Goal: Complete application form

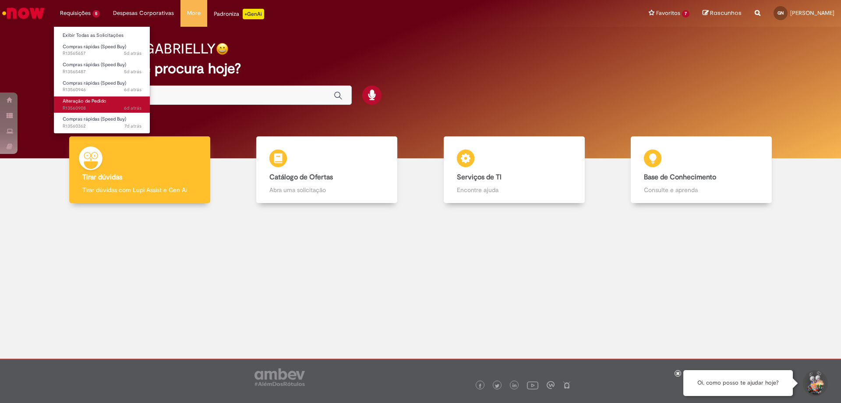
click at [105, 101] on span "Alteração de Pedido" at bounding box center [85, 101] width 44 height 7
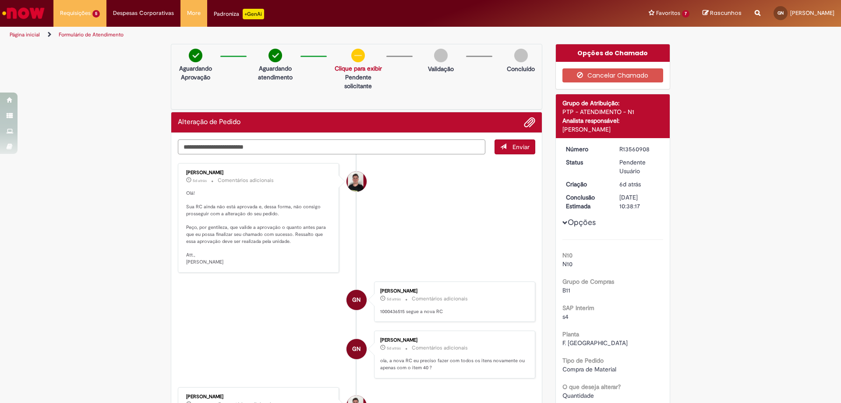
click at [276, 148] on textarea "Digite sua mensagem aqui..." at bounding box center [331, 146] width 307 height 15
type textarea "**********"
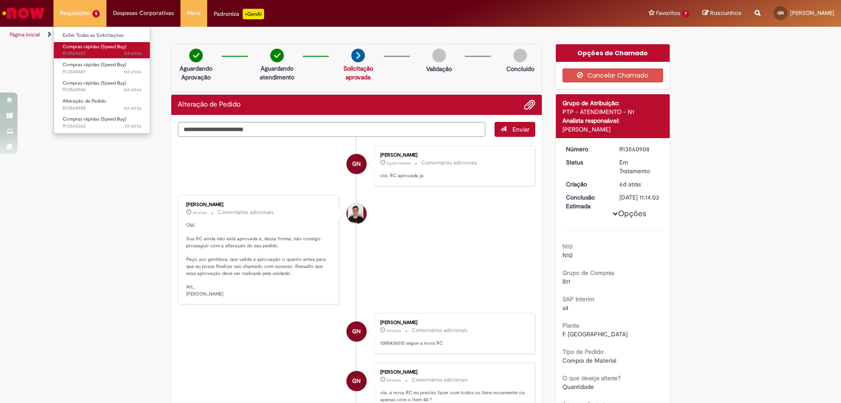
click at [117, 44] on span "Compras rápidas (Speed Buy)" at bounding box center [95, 46] width 64 height 7
click at [130, 54] on span "5d atrás" at bounding box center [133, 53] width 18 height 7
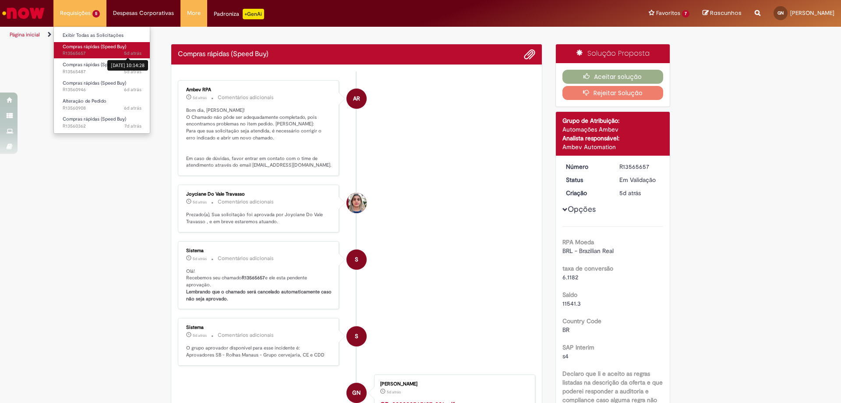
click at [76, 53] on span "5d atrás 5 dias atrás 25/09/2025 10:14:28 R13565657" at bounding box center [102, 53] width 79 height 7
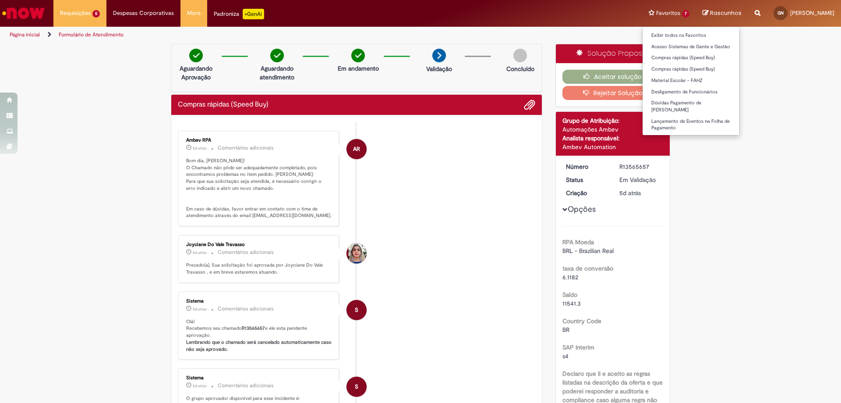
click at [642, 13] on li "Favoritos 7 Exibir todos os Favoritos Acesso Sistemas de Gente e Gestão Compras…" at bounding box center [669, 13] width 54 height 26
click at [643, 54] on link "Compras rápidas (Speed Buy)" at bounding box center [691, 58] width 97 height 10
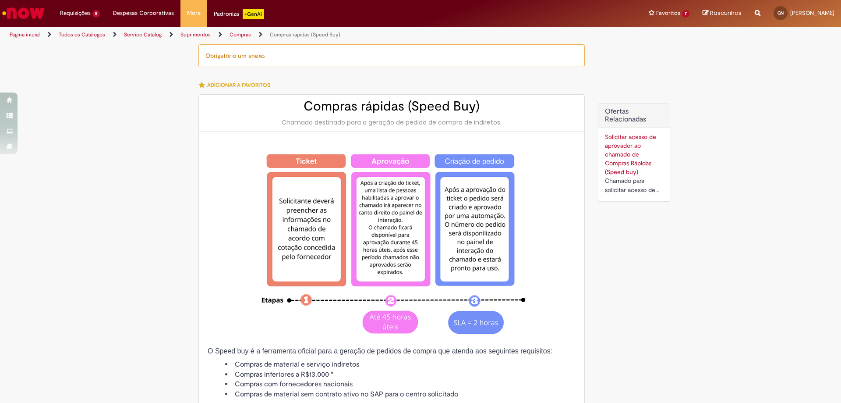
type input "**********"
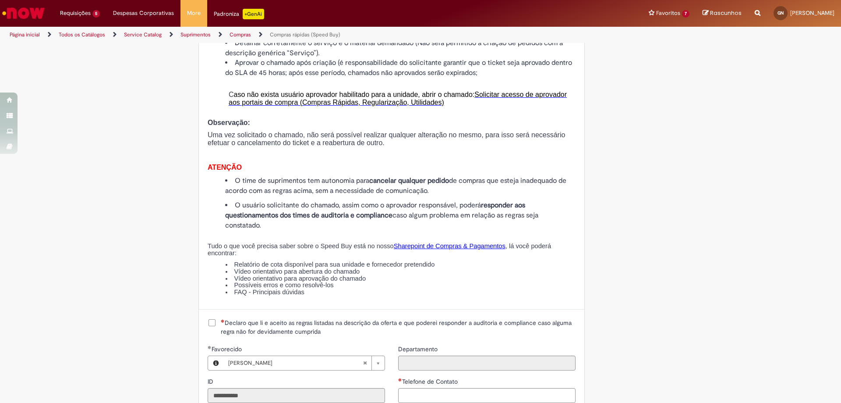
scroll to position [657, 0]
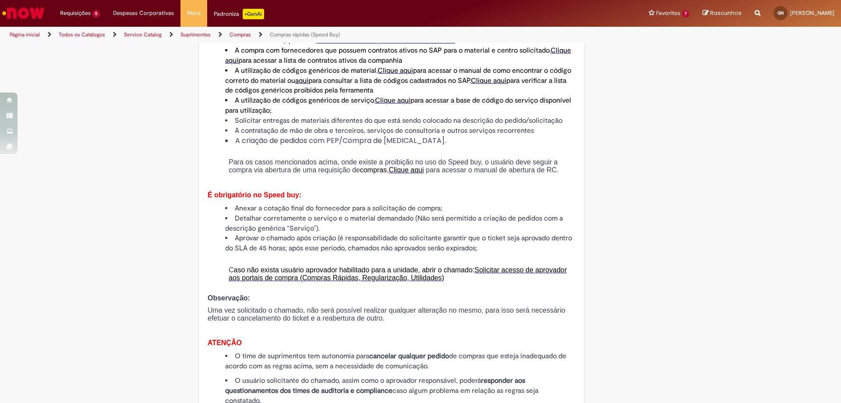
click at [372, 281] on span "Solicitar acesso de aprovador aos portais de compra (Compras Rápidas, Regulariz…" at bounding box center [398, 273] width 338 height 15
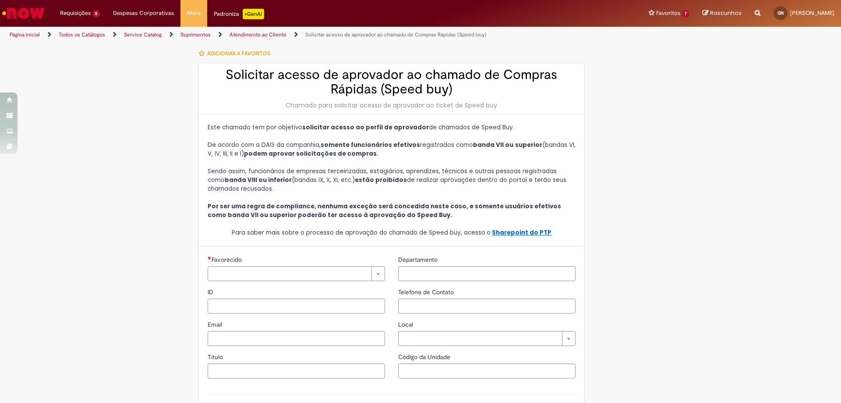
type input "**********"
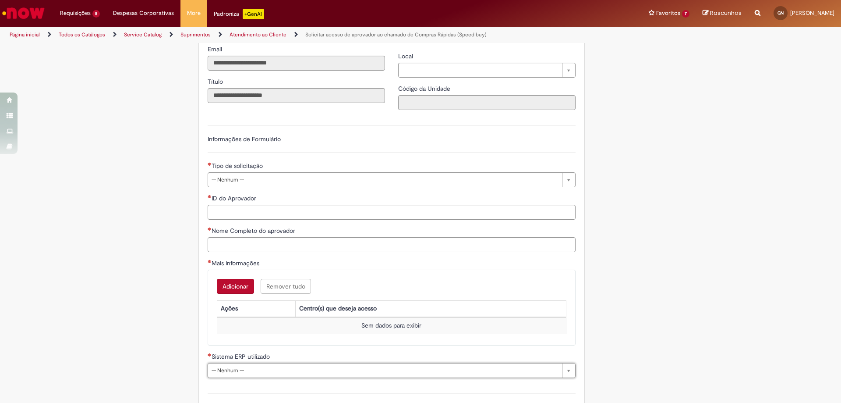
scroll to position [187, 0]
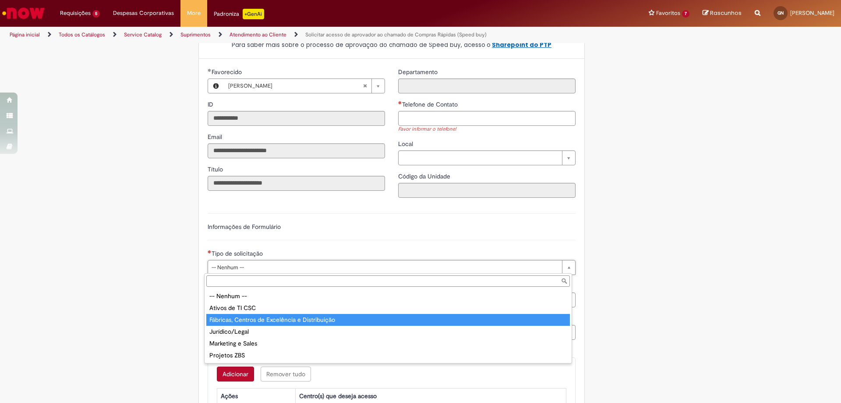
type input "**********"
select select "**********"
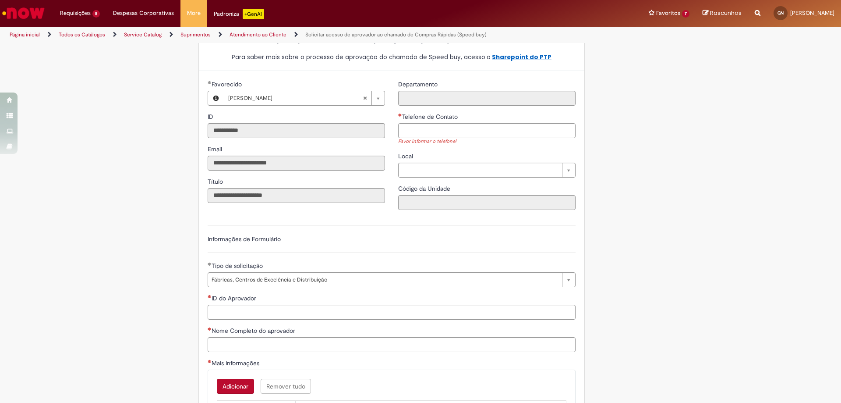
scroll to position [263, 0]
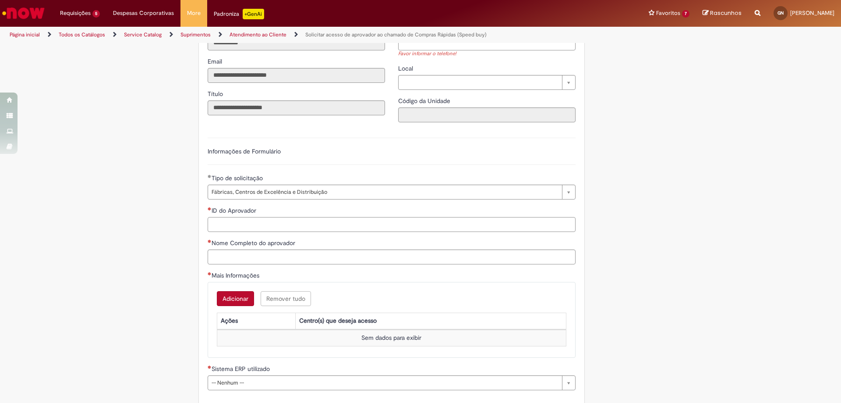
click at [294, 219] on input "ID do Aprovador" at bounding box center [392, 224] width 368 height 15
click at [236, 292] on button "Adicionar" at bounding box center [235, 298] width 37 height 15
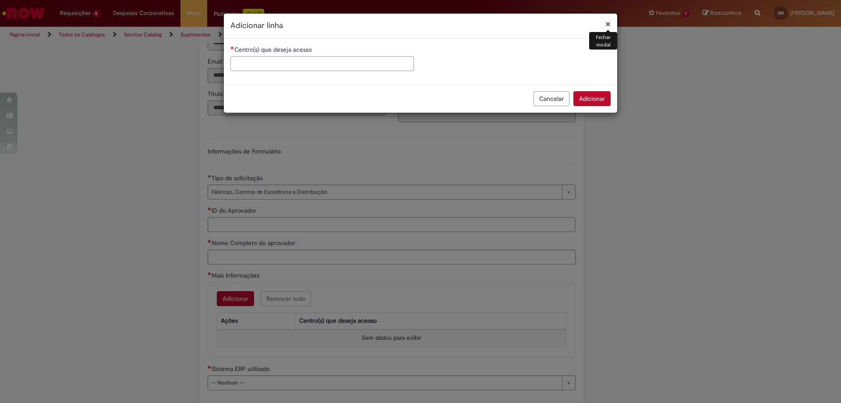
click at [299, 60] on input "Centro(s) que deseja acesso" at bounding box center [322, 63] width 184 height 15
type input "*"
click at [561, 100] on button "Cancelar" at bounding box center [551, 98] width 36 height 15
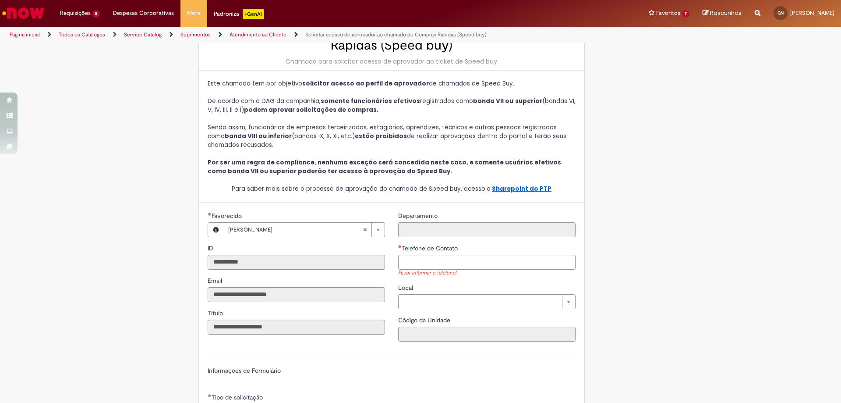
scroll to position [0, 0]
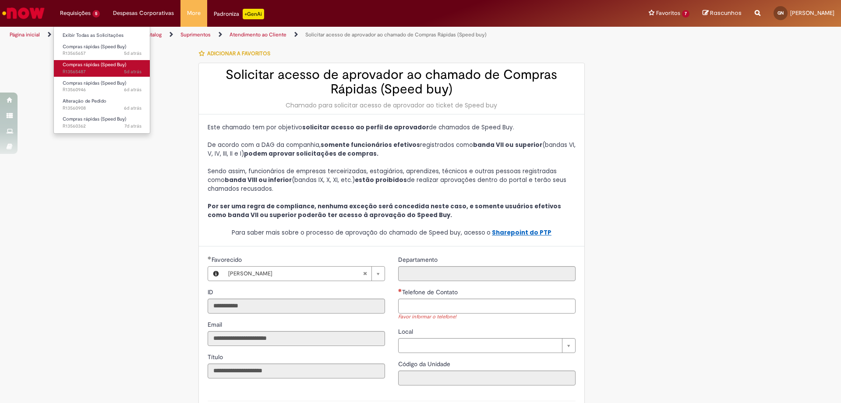
click at [87, 74] on span "5d atrás 5 dias atrás R13565487" at bounding box center [102, 71] width 79 height 7
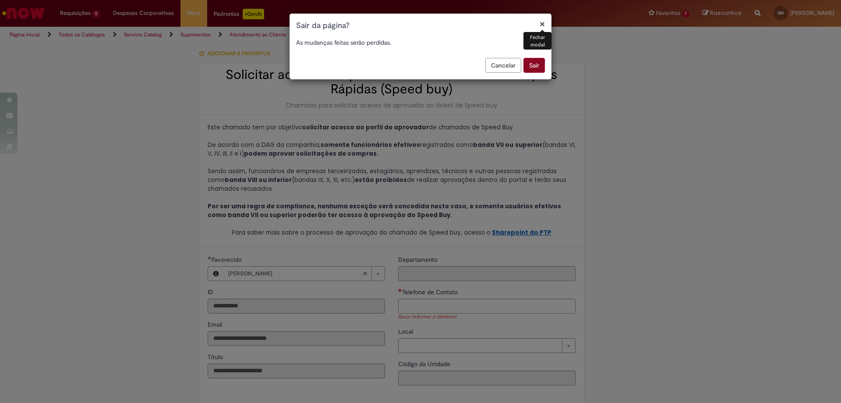
drag, startPoint x: 547, startPoint y: 63, endPoint x: 541, endPoint y: 66, distance: 6.5
click at [542, 65] on div "Cancelar Sair" at bounding box center [421, 68] width 262 height 21
click at [540, 67] on button "Sair" at bounding box center [533, 65] width 21 height 15
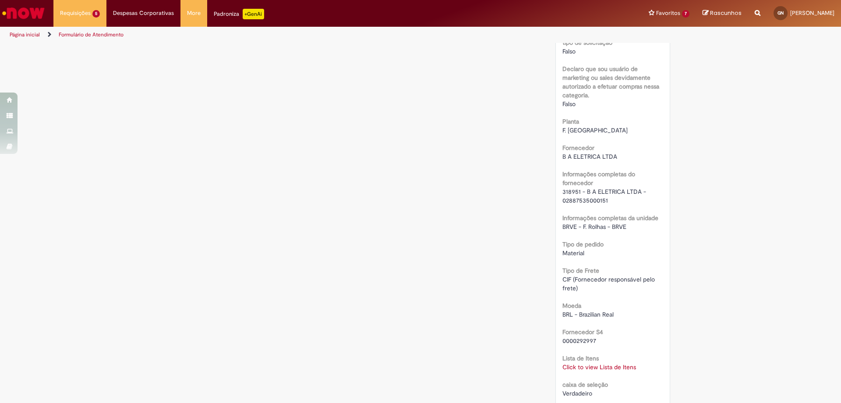
scroll to position [664, 0]
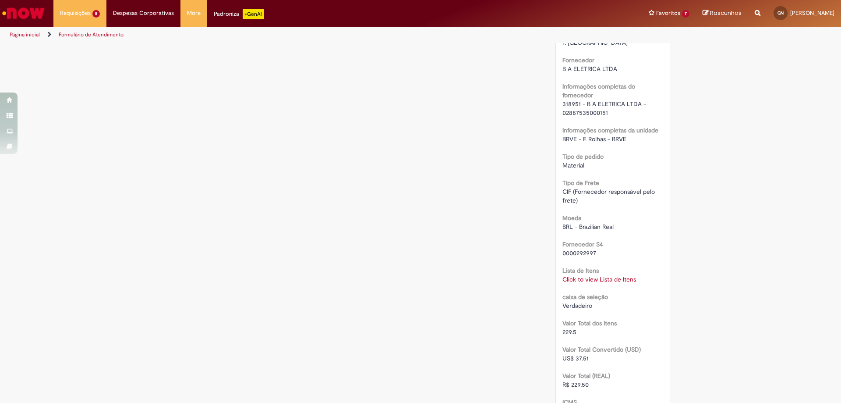
click at [616, 279] on link "Click to view Lista de Itens" at bounding box center [599, 279] width 74 height 8
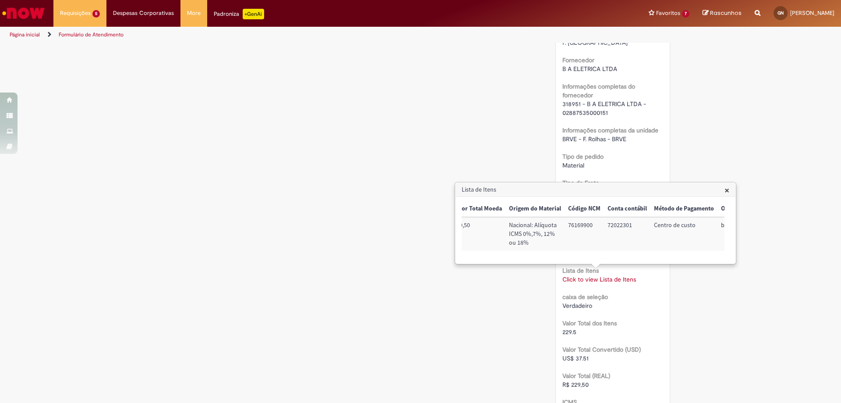
scroll to position [0, 391]
